Goal: Task Accomplishment & Management: Manage account settings

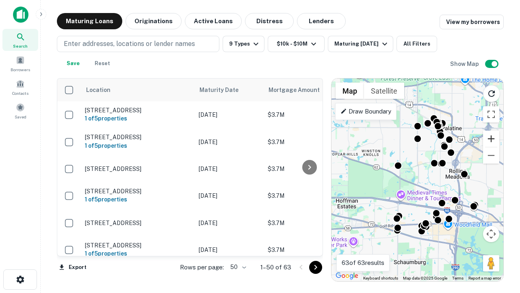
click at [491, 139] on button "Zoom in" at bounding box center [491, 138] width 16 height 16
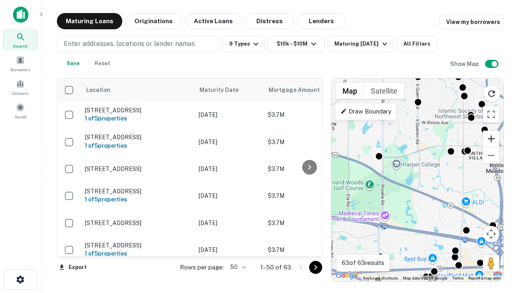
click at [491, 139] on button "Zoom in" at bounding box center [491, 138] width 16 height 16
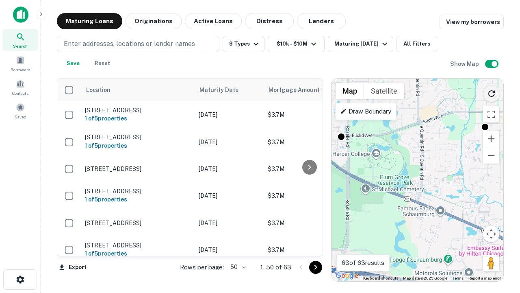
click at [492, 92] on icon "Reload search area" at bounding box center [492, 94] width 10 height 10
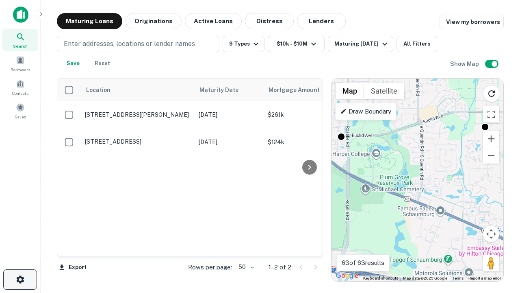
click at [20, 279] on icon "button" at bounding box center [20, 279] width 10 height 10
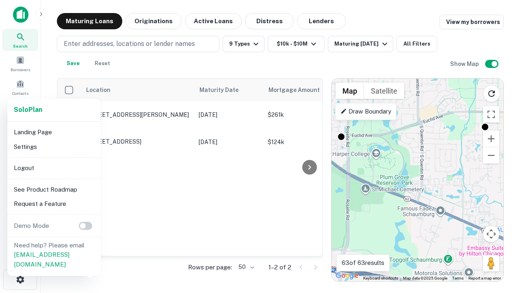
click at [54, 167] on li "Logout" at bounding box center [54, 168] width 87 height 15
